Goal: Check status: Check status

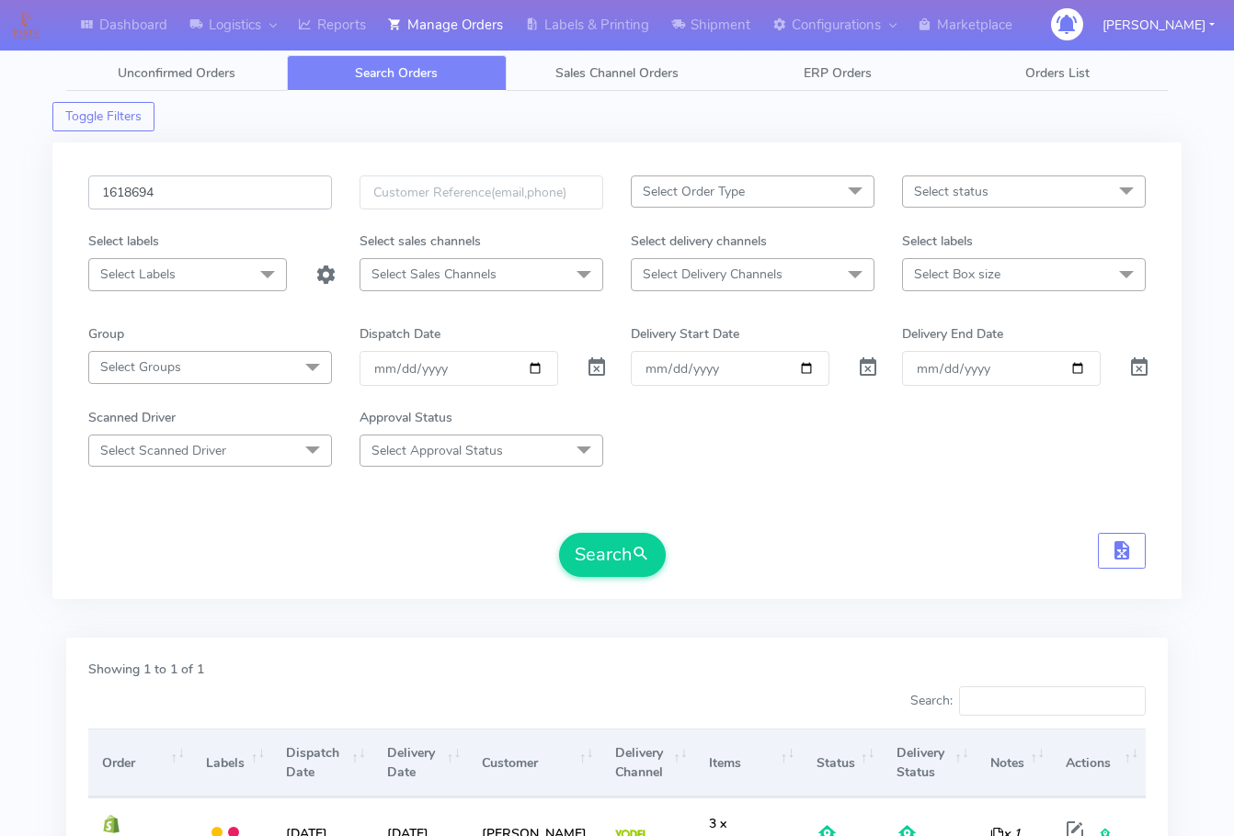
click at [214, 199] on input "1618694" at bounding box center [210, 193] width 244 height 34
paste input "9633"
type input "1619633"
click at [620, 561] on button "Search" at bounding box center [612, 555] width 107 height 44
click at [26, 533] on div "Dashboard Logistics London Logistics Reports Manage Orders Labels & Printing Sh…" at bounding box center [617, 508] width 1234 height 951
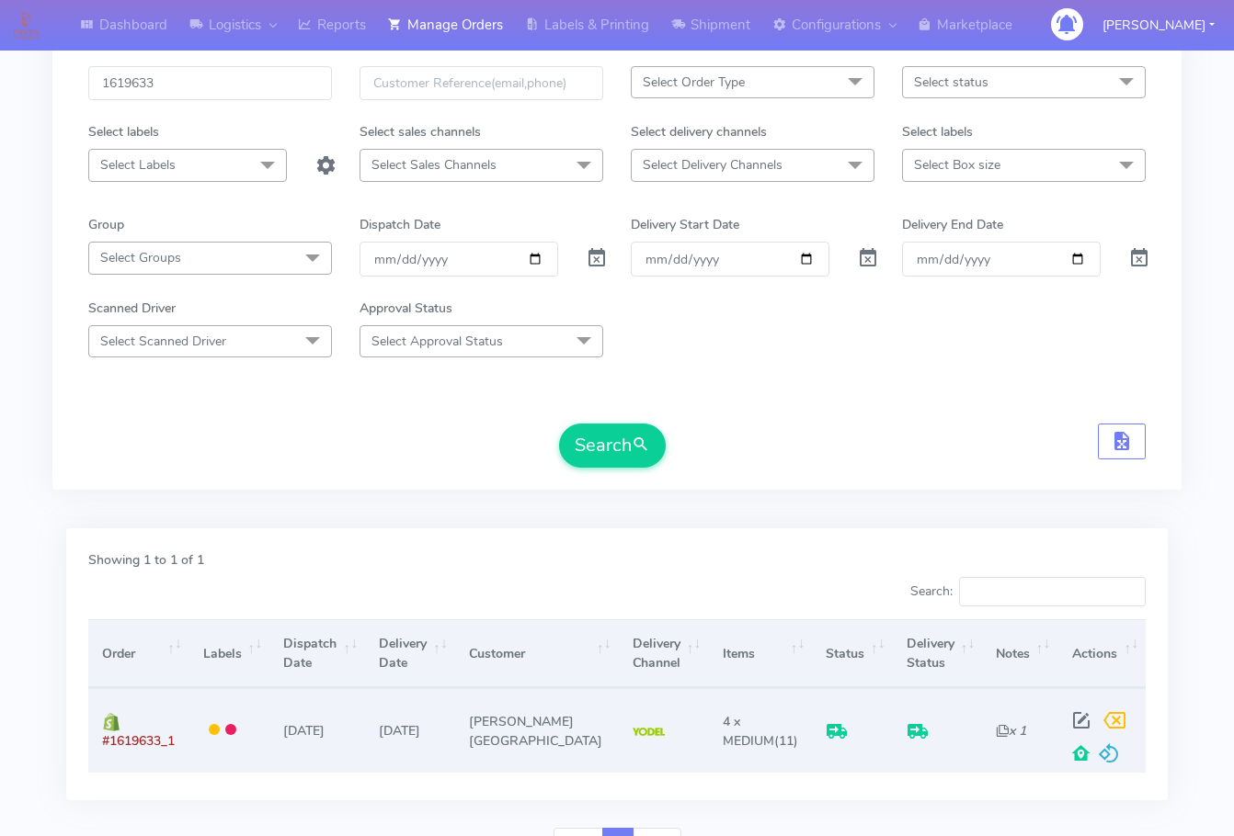
scroll to position [203, 0]
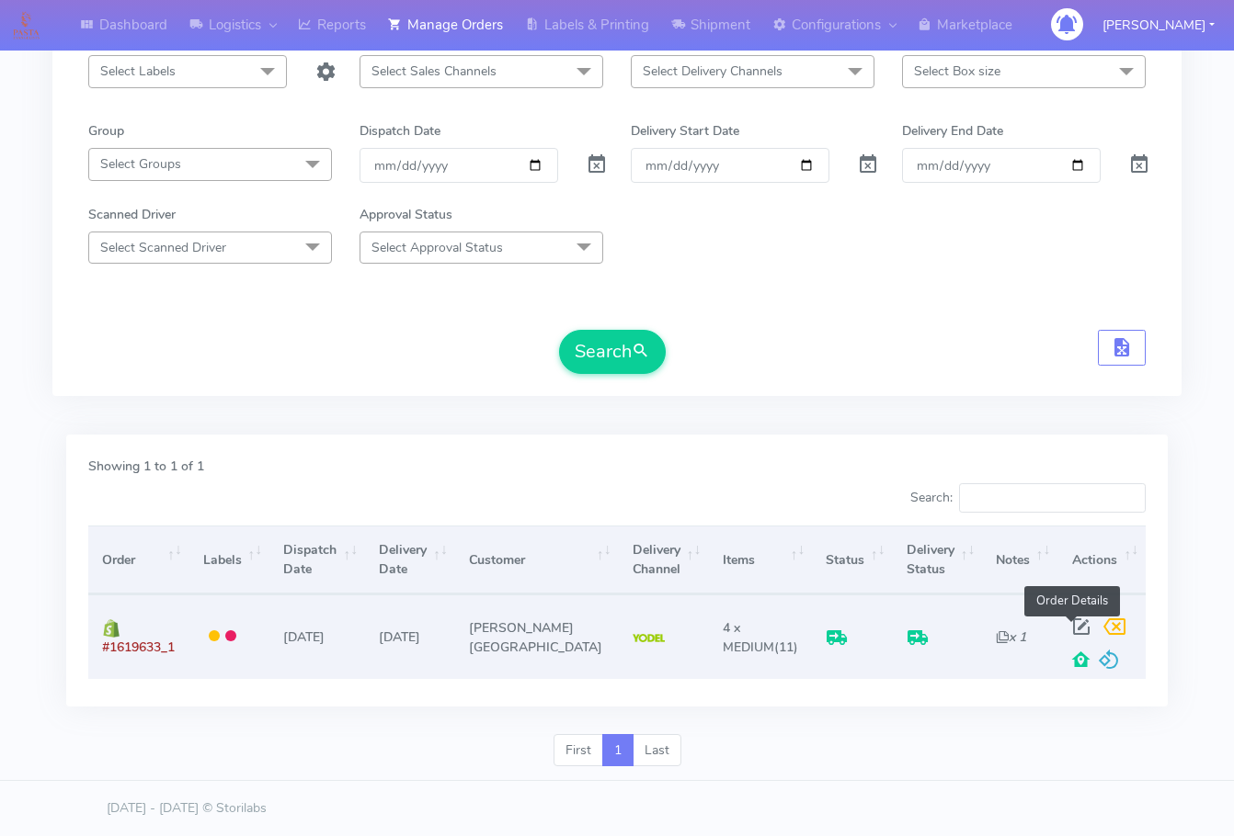
click at [1067, 624] on span at bounding box center [1080, 630] width 33 height 17
select select "5"
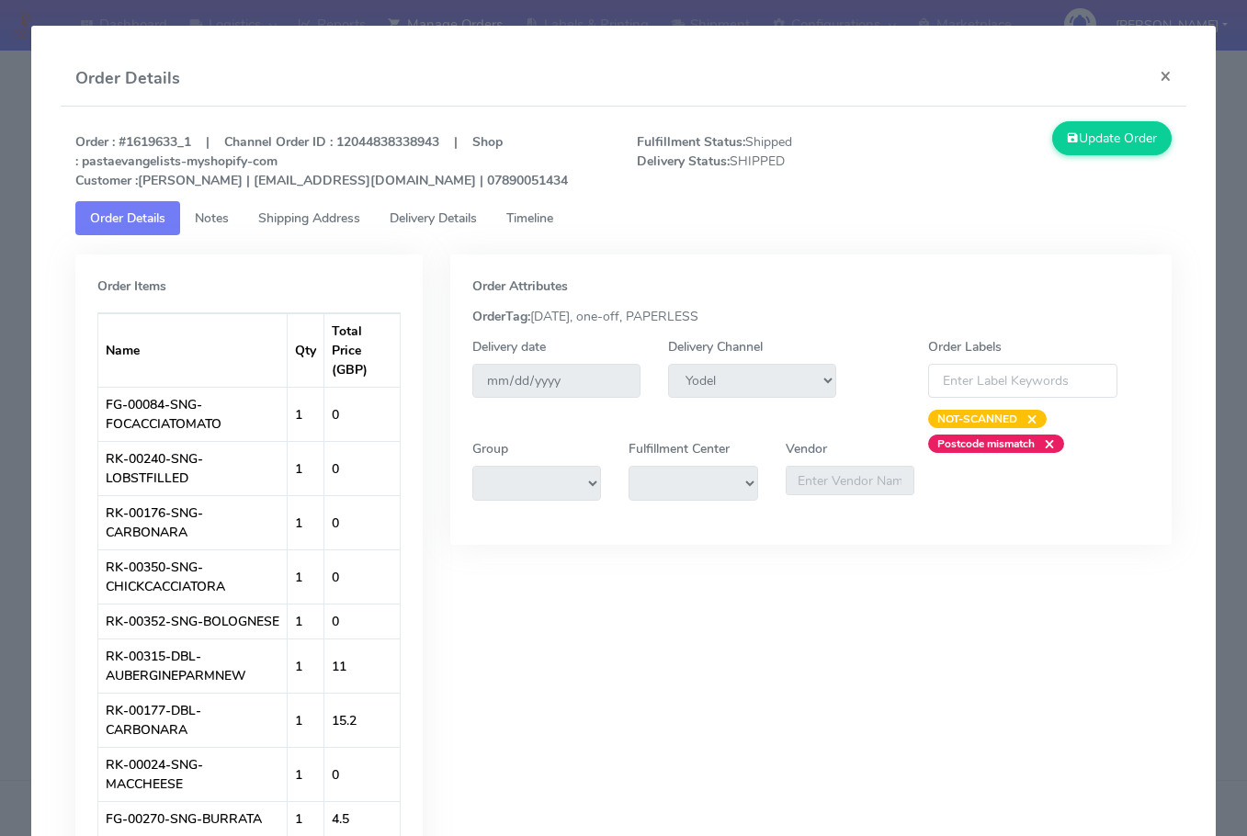
click at [337, 218] on span "Shipping Address" at bounding box center [309, 218] width 102 height 17
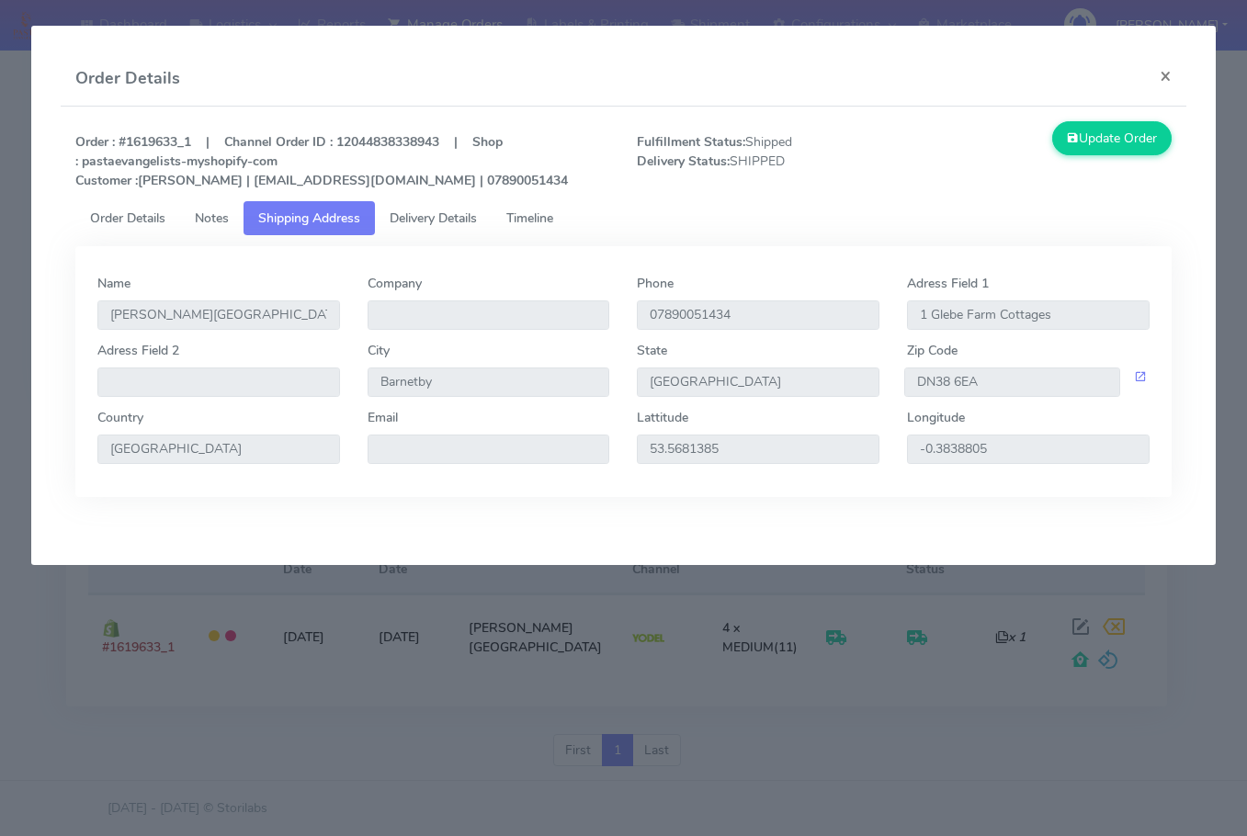
click at [431, 218] on span "Delivery Details" at bounding box center [433, 218] width 87 height 17
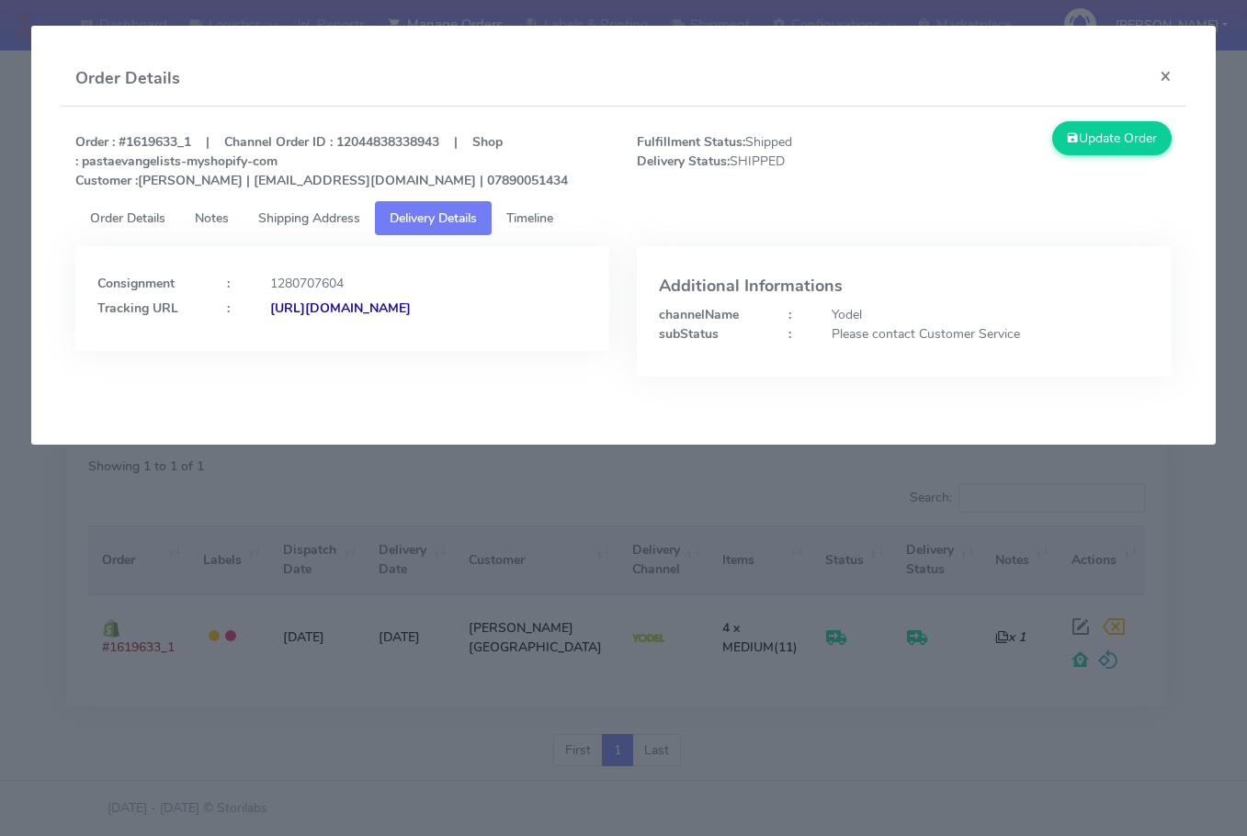
drag, startPoint x: 483, startPoint y: 332, endPoint x: 294, endPoint y: 353, distance: 190.5
click at [296, 351] on div "Consignment : 1280707604 Tracking URL : [URL][DOMAIN_NAME]" at bounding box center [342, 298] width 534 height 105
copy strong "JJD0002249960890810"
click at [1163, 73] on button "×" at bounding box center [1165, 75] width 41 height 49
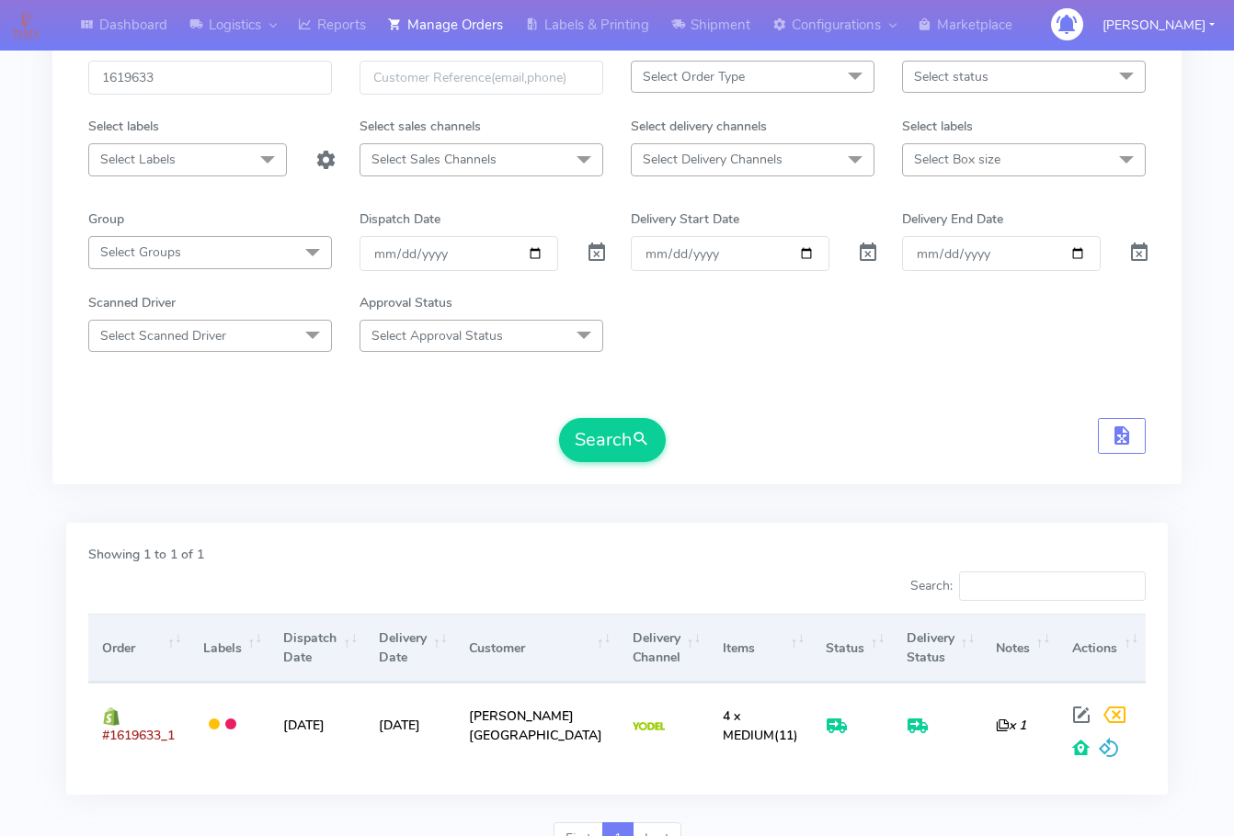
scroll to position [0, 0]
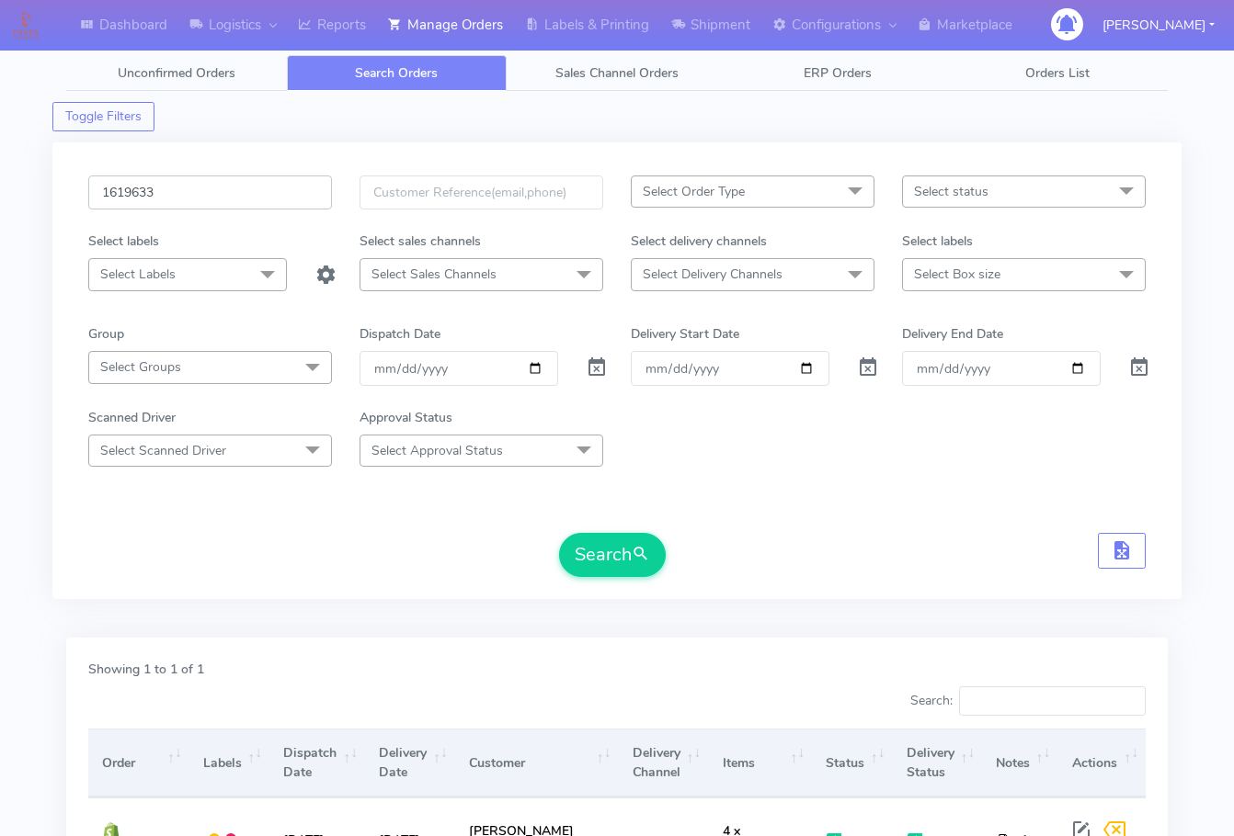
click at [252, 192] on input "1619633" at bounding box center [210, 193] width 244 height 34
paste input "22638"
type input "1622638"
drag, startPoint x: 581, startPoint y: 557, endPoint x: 1236, endPoint y: 716, distance: 674.4
click at [583, 557] on button "Search" at bounding box center [612, 555] width 107 height 44
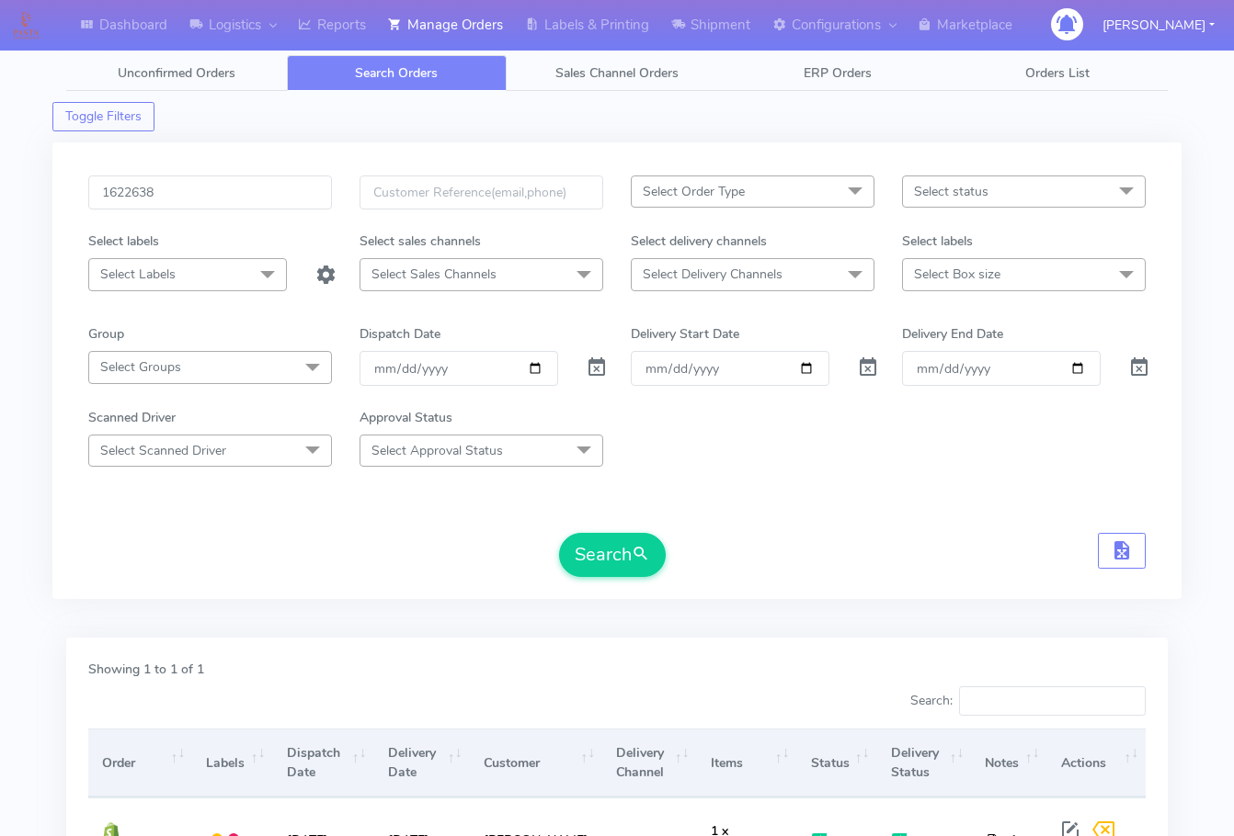
scroll to position [203, 0]
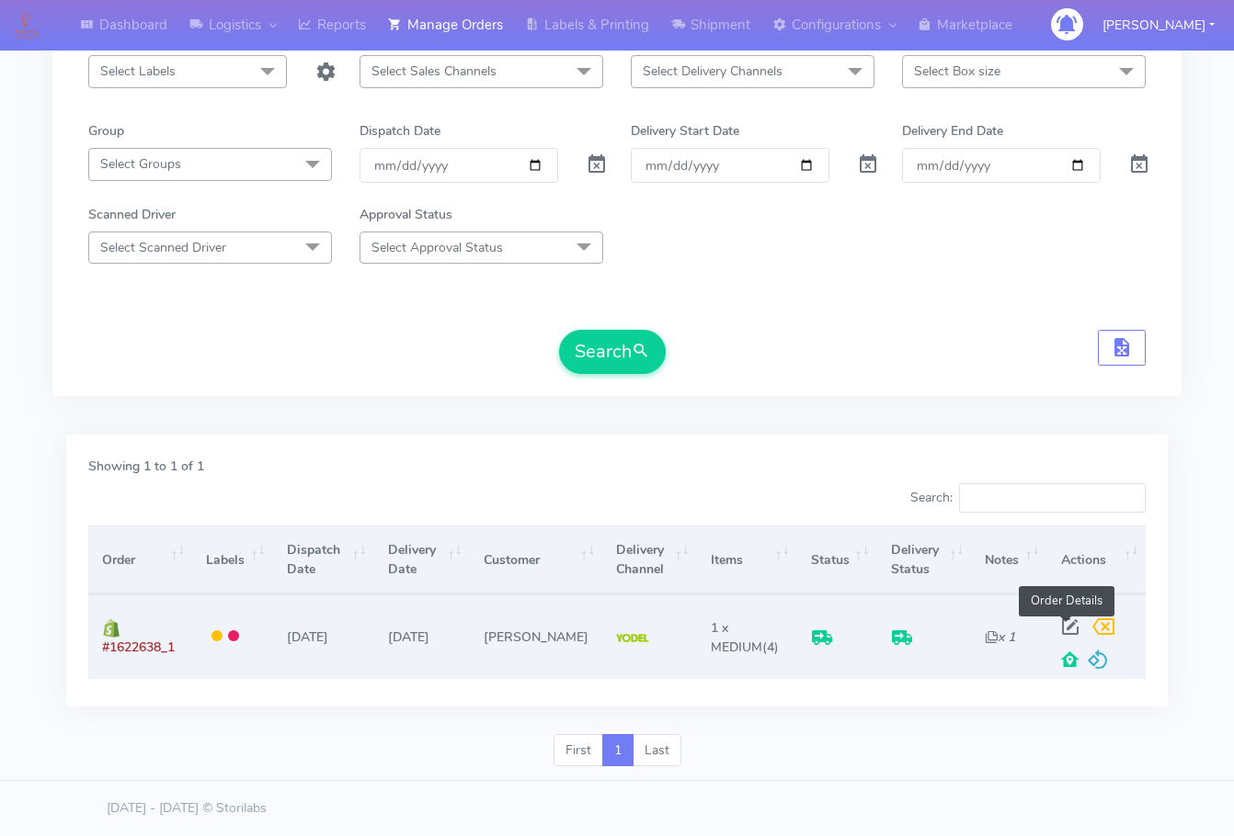
click at [1071, 623] on span at bounding box center [1069, 630] width 33 height 17
select select "5"
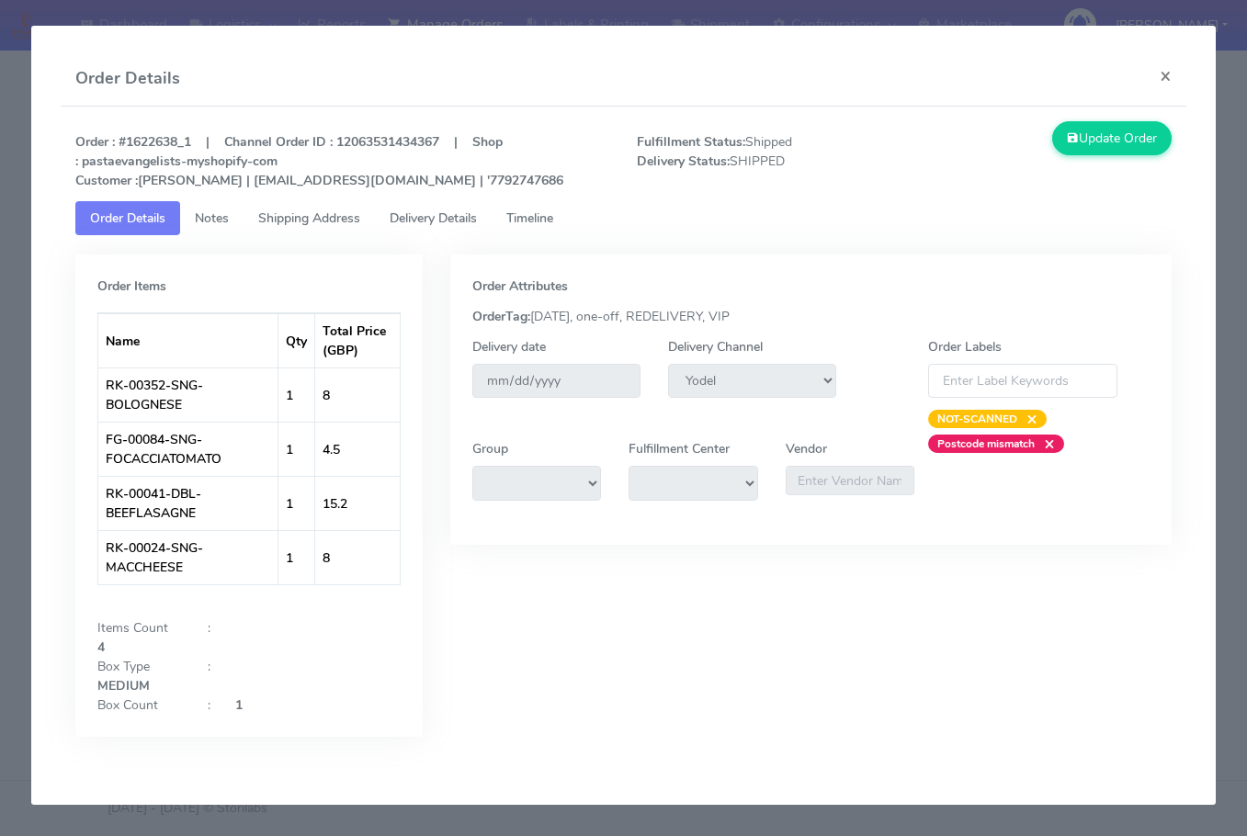
click at [475, 217] on span "Delivery Details" at bounding box center [433, 218] width 87 height 17
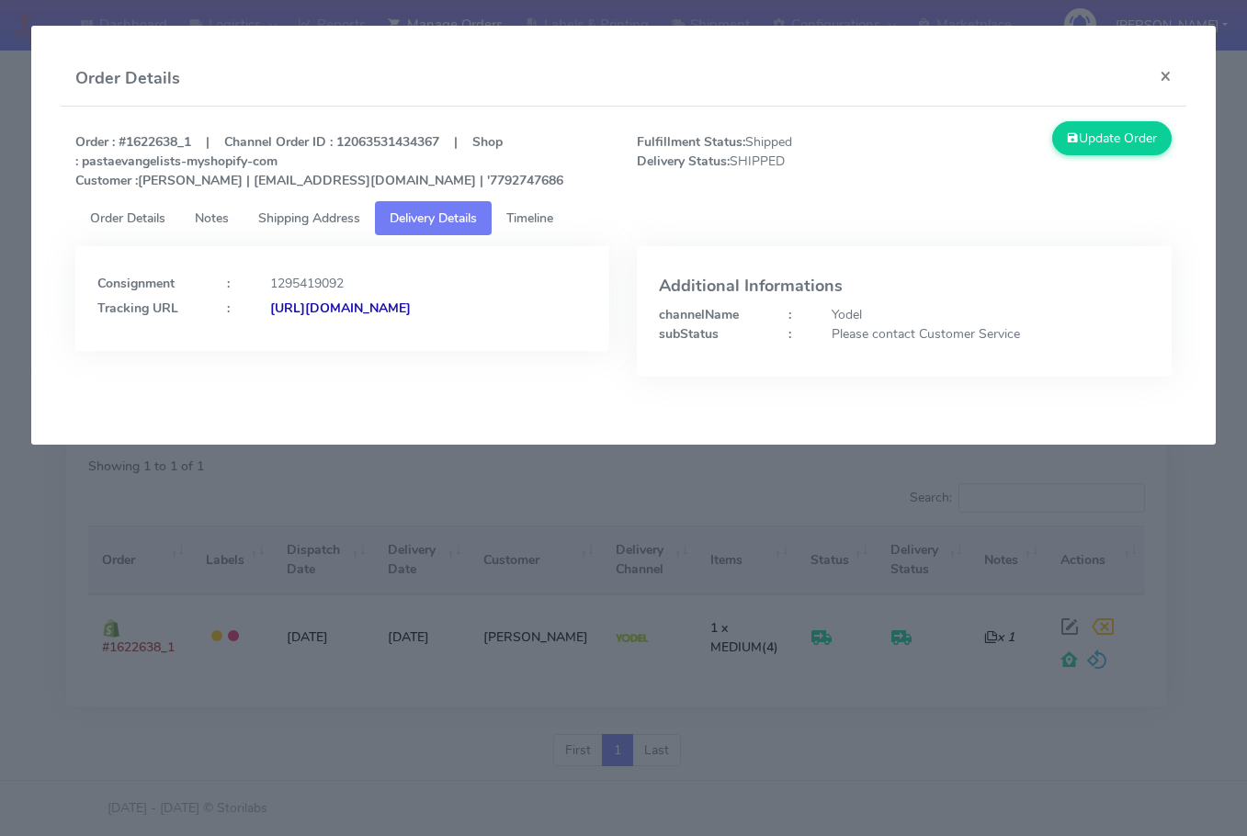
drag, startPoint x: 523, startPoint y: 340, endPoint x: 299, endPoint y: 402, distance: 232.6
click at [299, 402] on div "Consignment : 1295419092 Tracking URL : [URL][DOMAIN_NAME]" at bounding box center [343, 325] width 562 height 158
copy strong "JJD0002249960896906"
click at [1171, 77] on button "×" at bounding box center [1165, 75] width 41 height 49
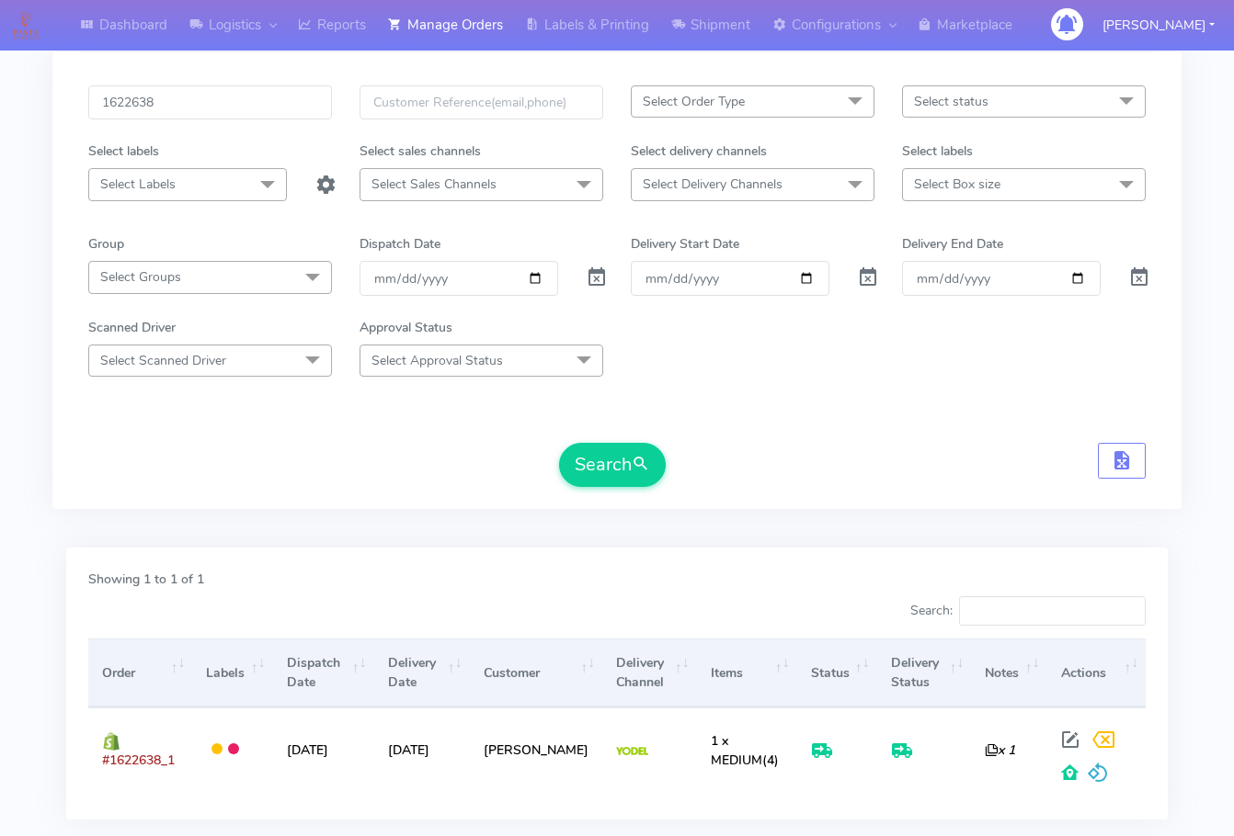
scroll to position [0, 0]
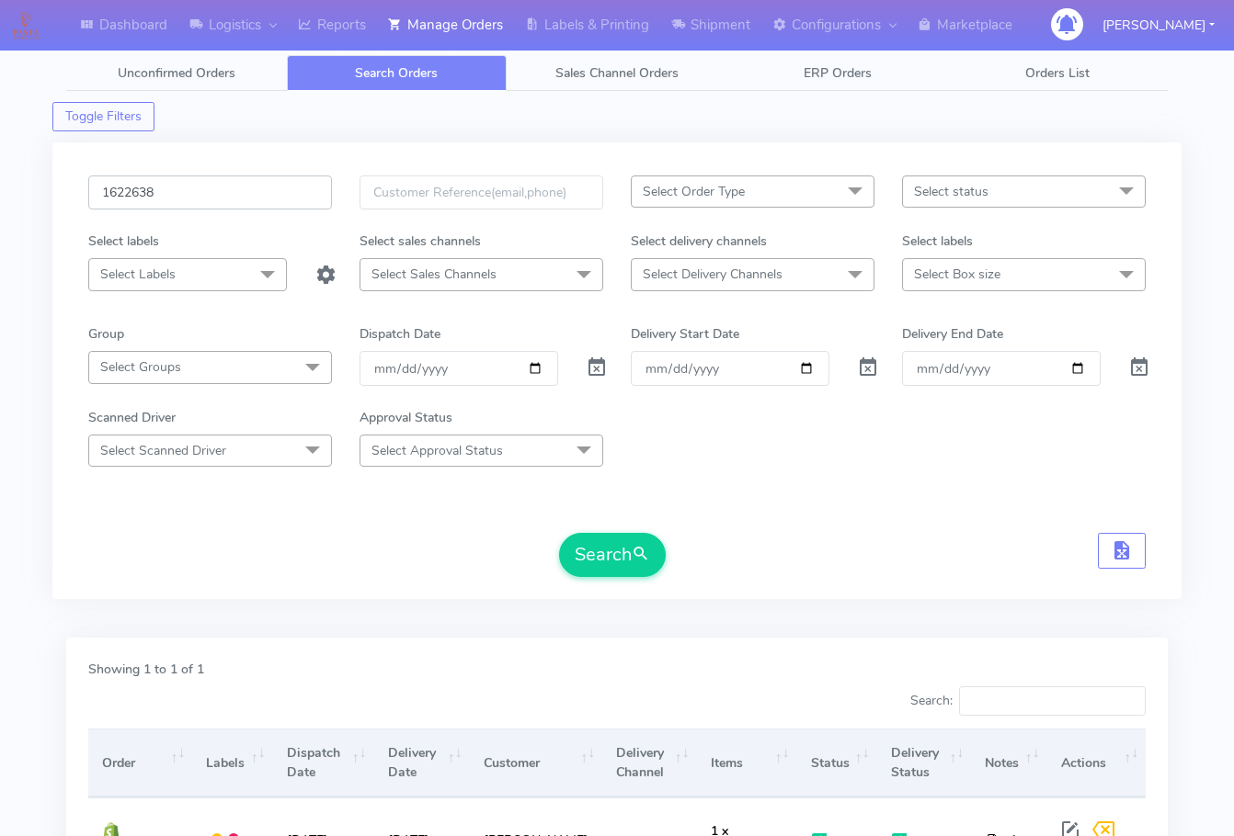
click at [217, 188] on input "1622638" at bounding box center [210, 193] width 244 height 34
paste input "1089"
type input "1621089"
click at [637, 554] on span "submit" at bounding box center [640, 554] width 18 height 25
